Goal: Task Accomplishment & Management: Use online tool/utility

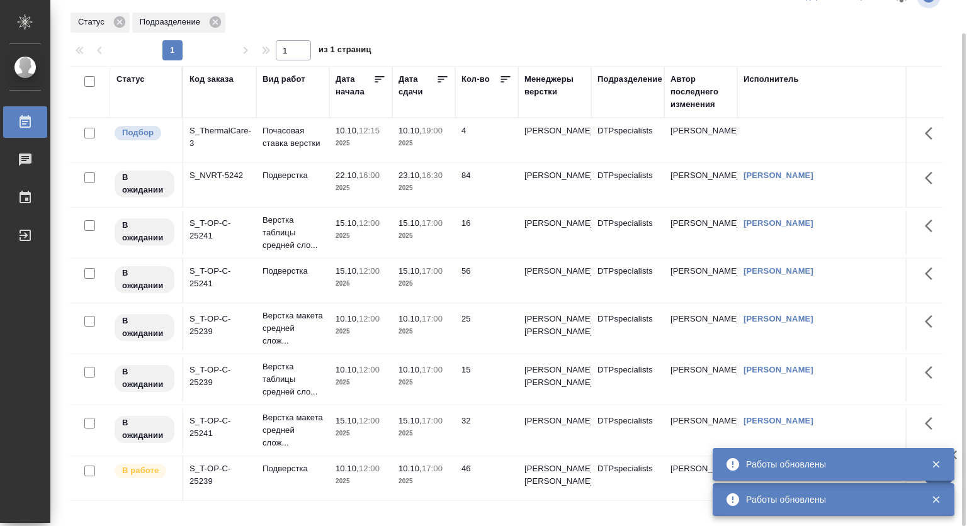
scroll to position [53, 0]
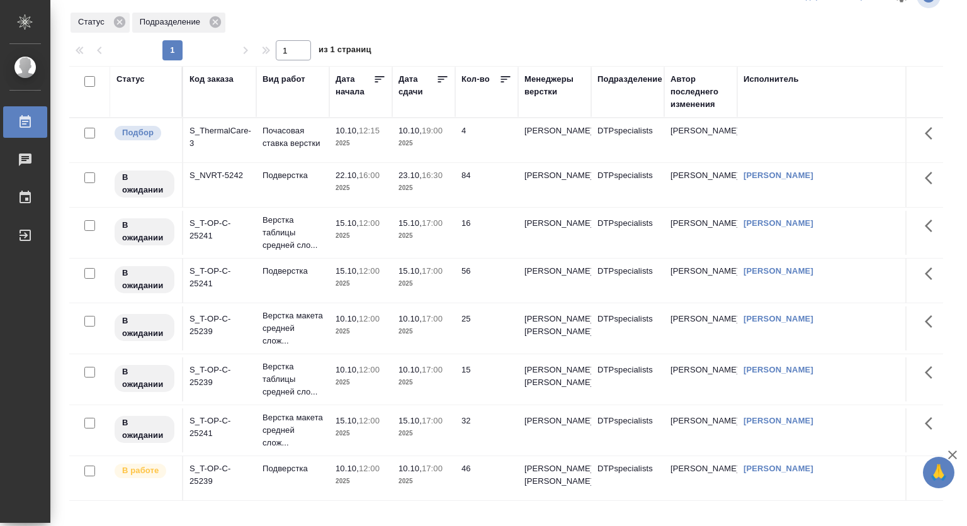
click at [343, 377] on p "2025" at bounding box center [361, 383] width 50 height 13
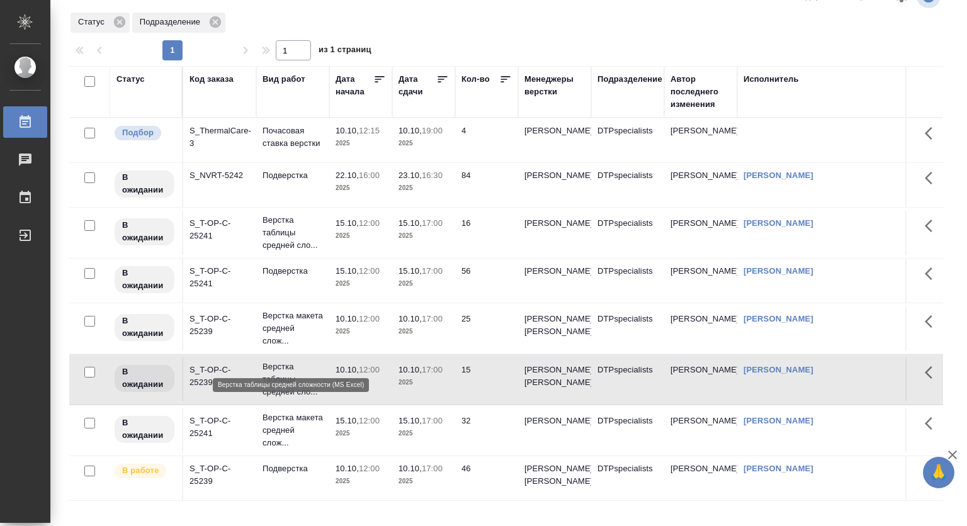
click at [277, 361] on p "Верстка таблицы средней сло..." at bounding box center [293, 380] width 60 height 38
click at [335, 358] on td "10.10, 12:00 2025" at bounding box center [360, 380] width 63 height 44
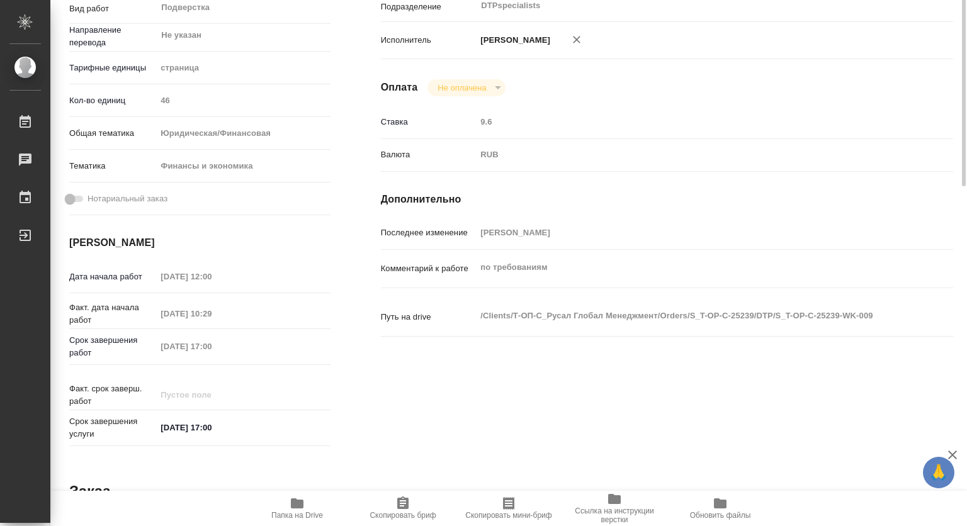
scroll to position [311, 0]
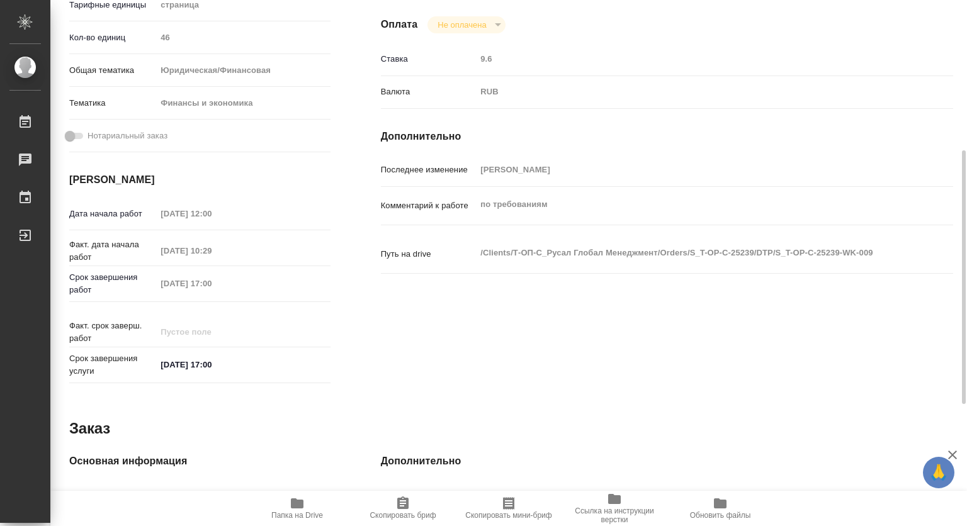
click at [293, 509] on icon "button" at bounding box center [297, 503] width 15 height 15
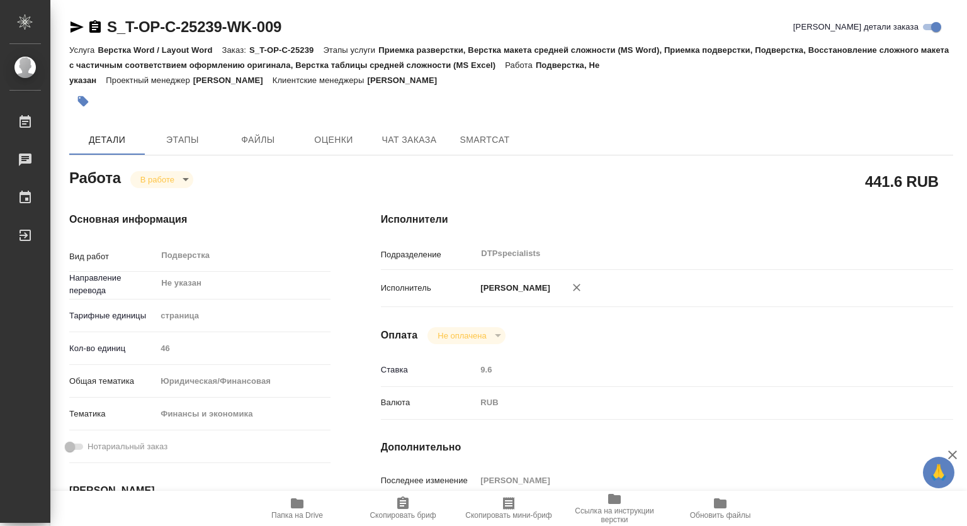
scroll to position [311, 0]
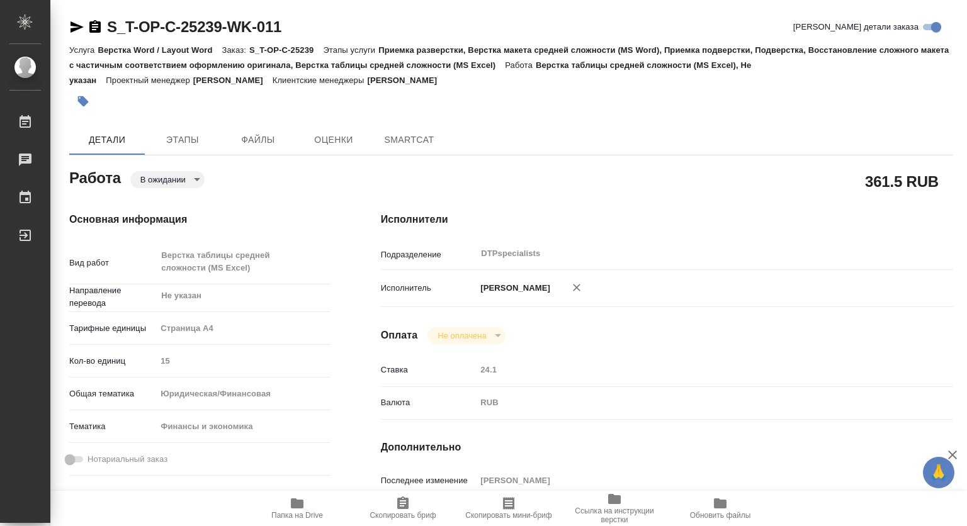
type textarea "x"
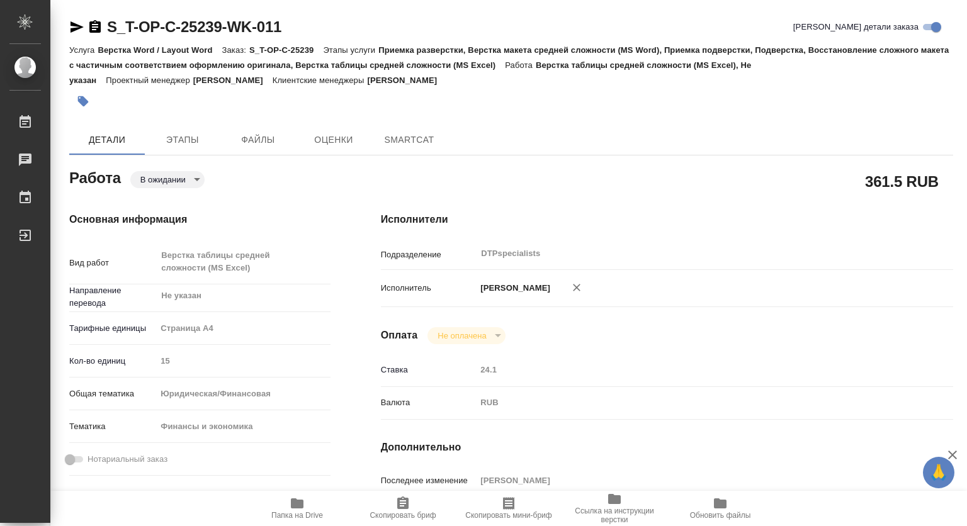
type textarea "x"
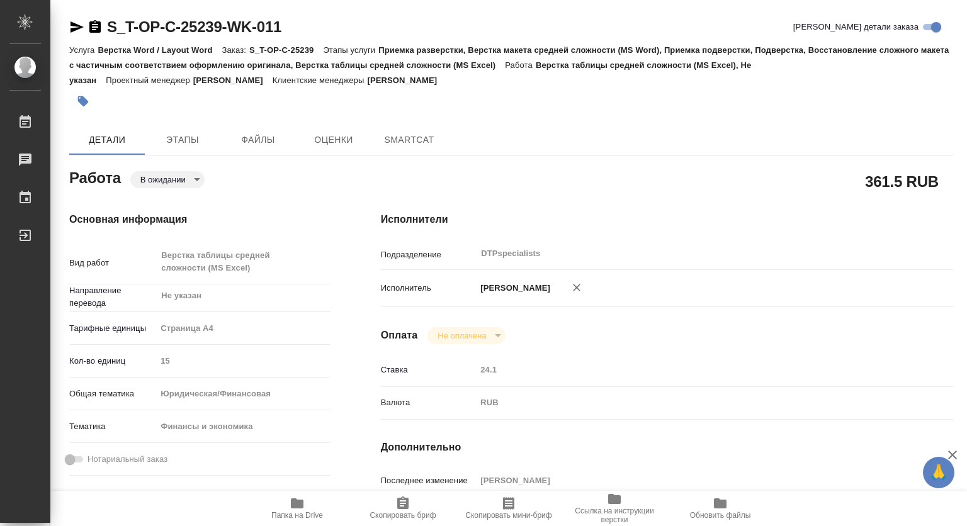
type textarea "x"
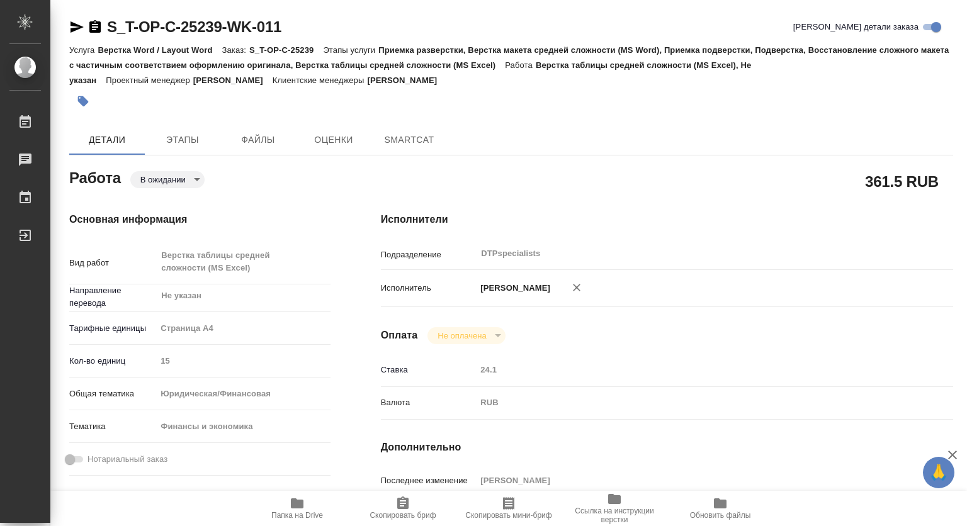
type textarea "x"
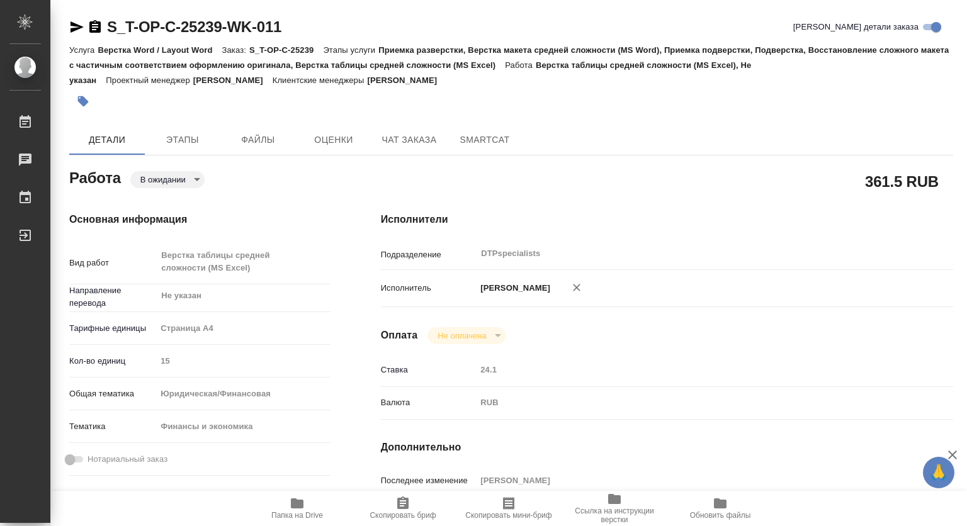
scroll to position [252, 0]
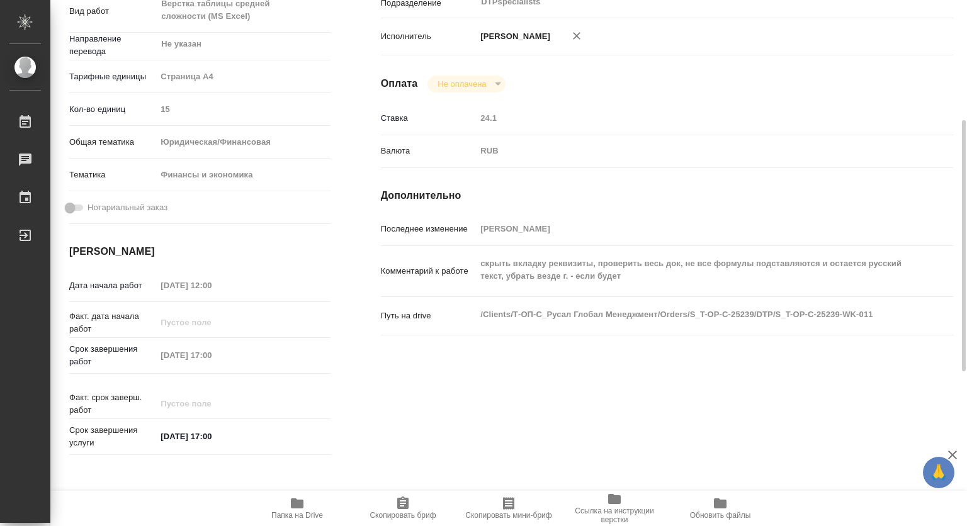
type textarea "x"
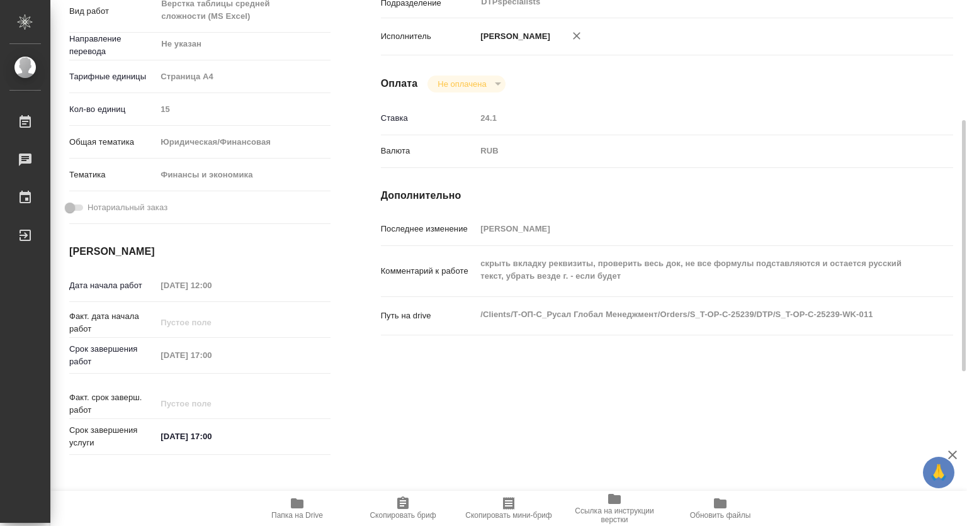
type textarea "x"
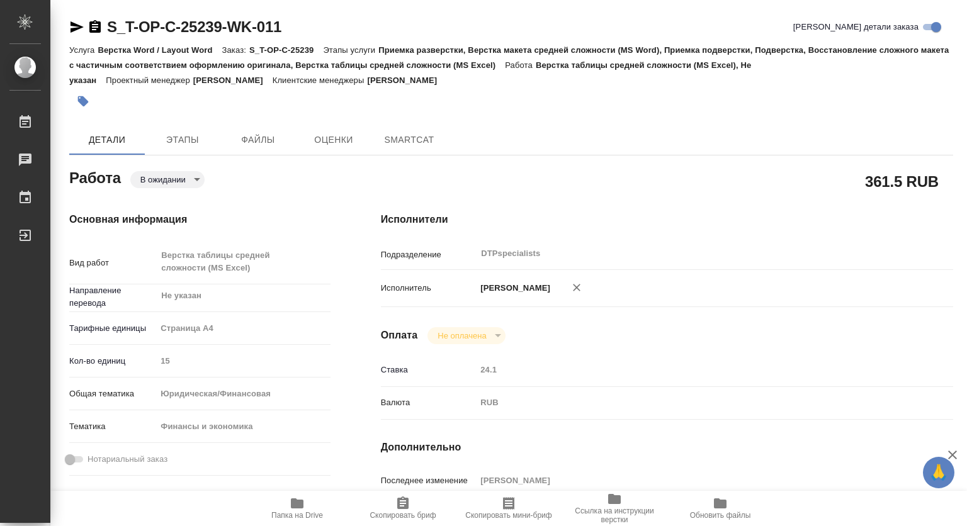
type textarea "x"
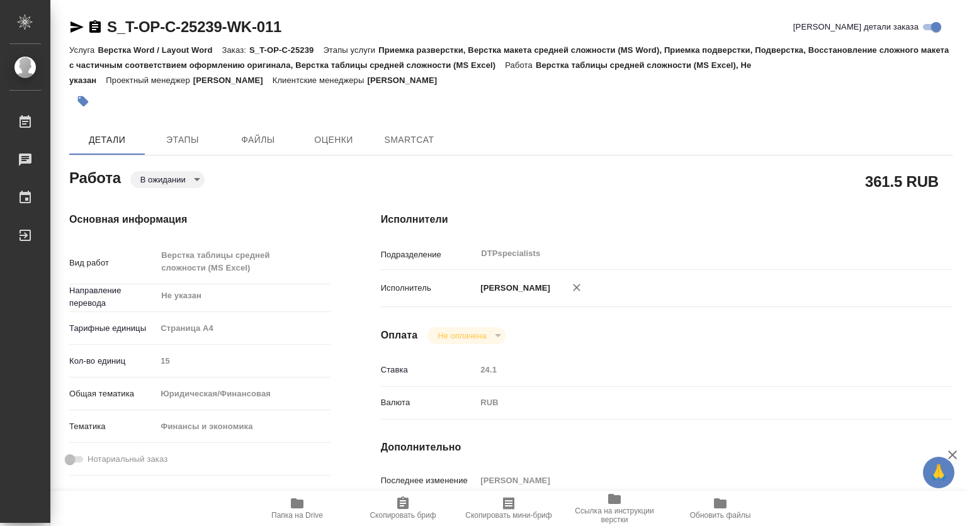
type textarea "x"
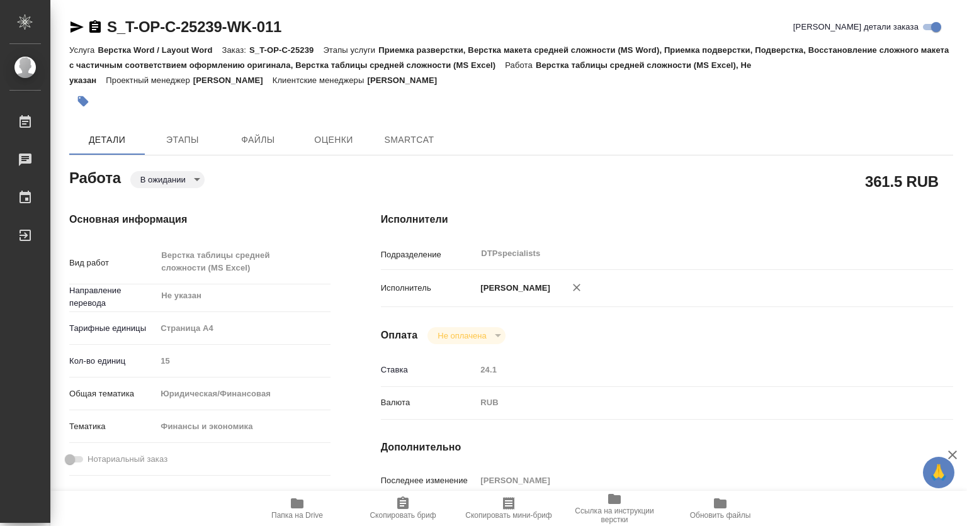
type textarea "x"
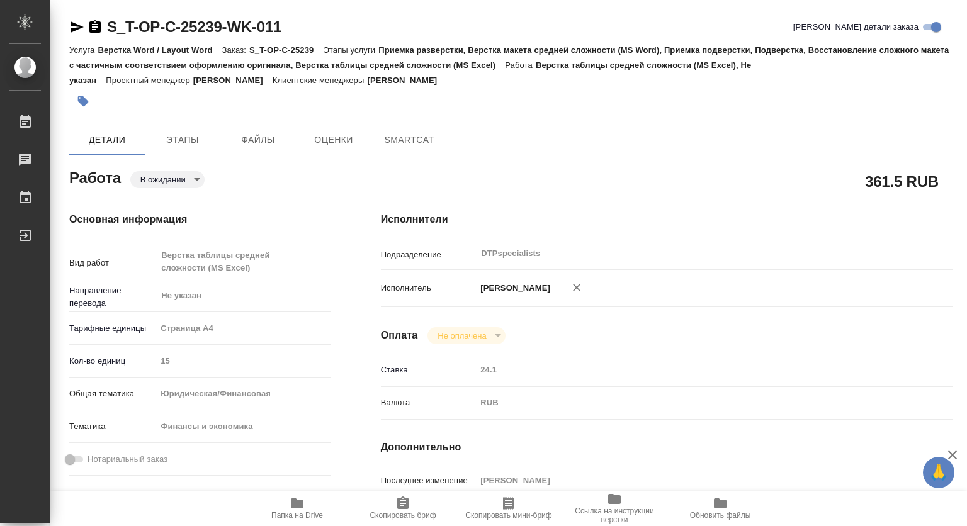
type textarea "x"
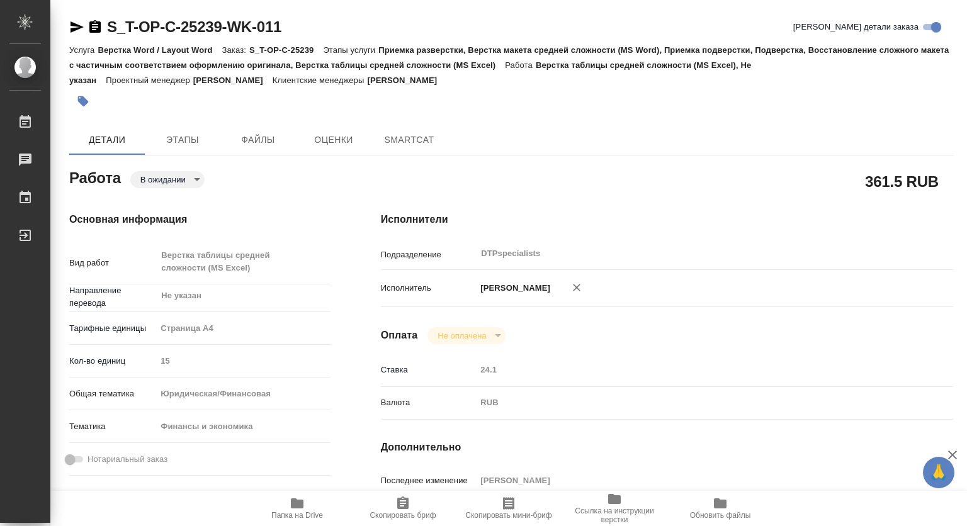
click at [296, 505] on icon "button" at bounding box center [297, 504] width 13 height 10
type textarea "x"
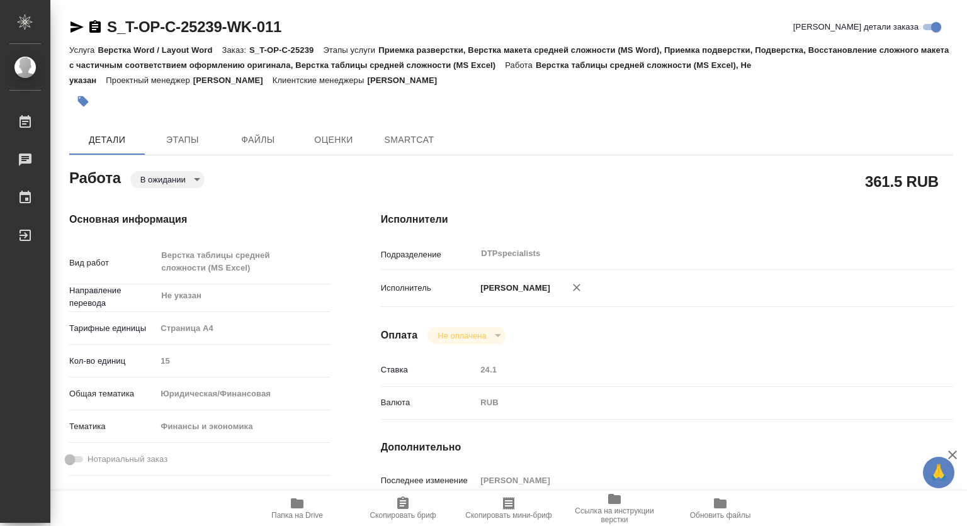
type textarea "x"
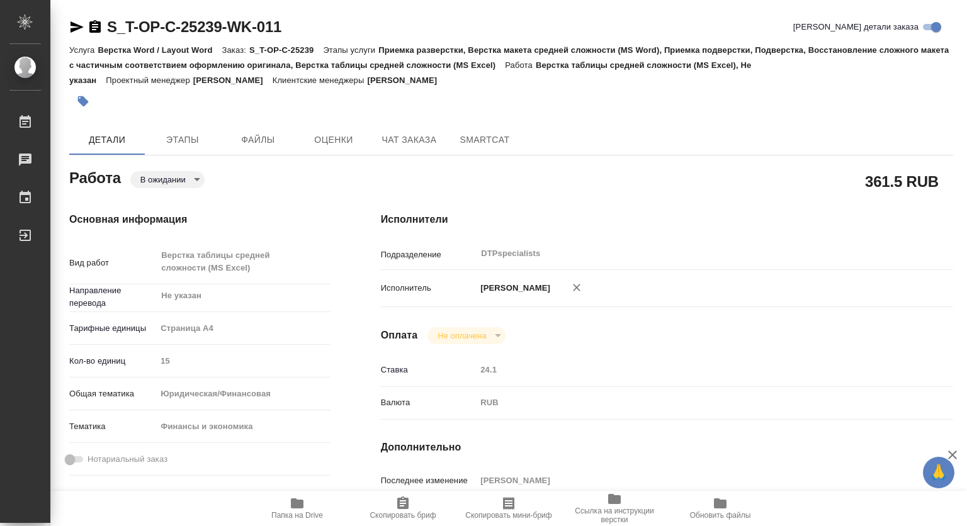
type textarea "x"
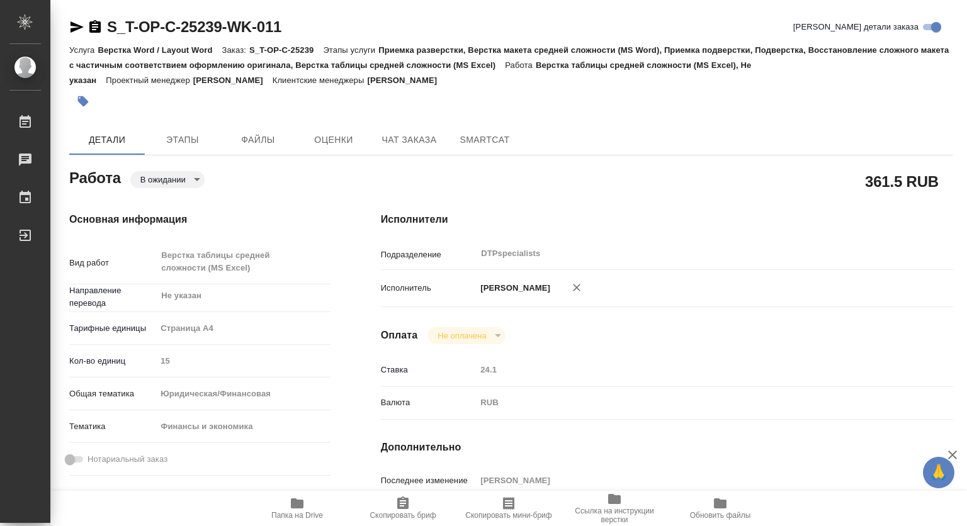
type textarea "x"
